Goal: Task Accomplishment & Management: Complete application form

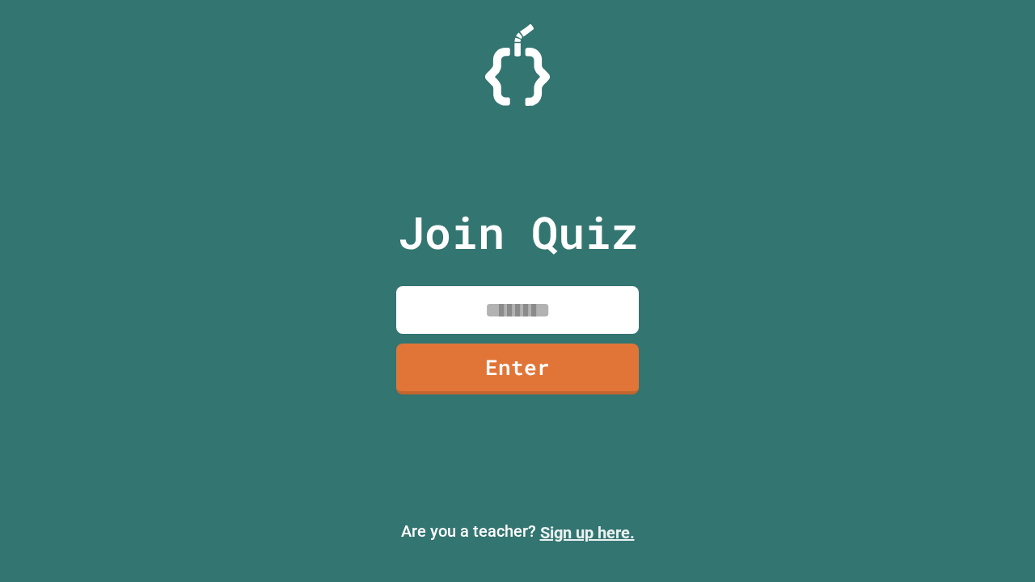
click at [587, 533] on link "Sign up here." at bounding box center [587, 532] width 95 height 19
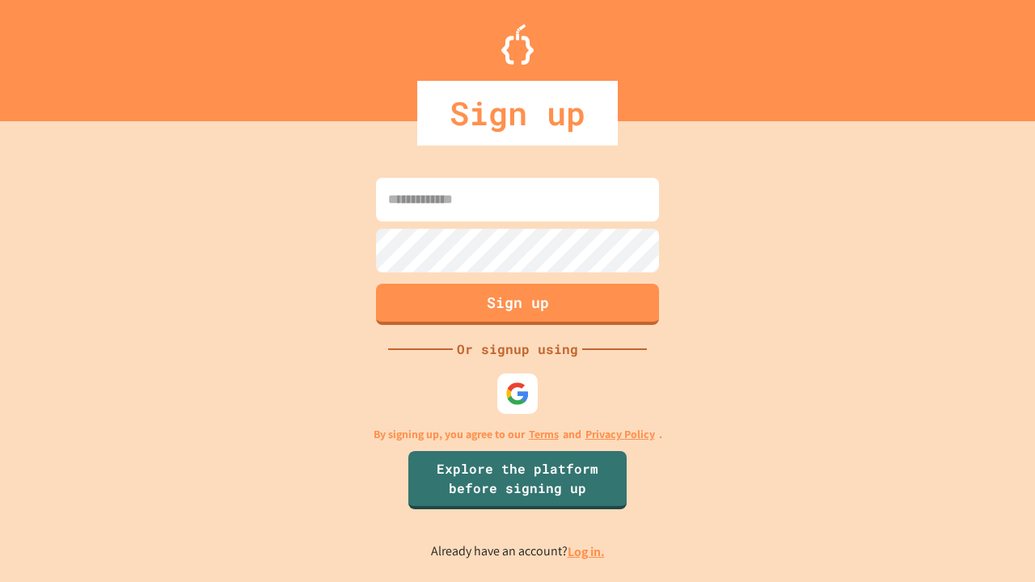
click at [587, 551] on link "Log in." at bounding box center [585, 551] width 37 height 17
